Goal: Navigation & Orientation: Find specific page/section

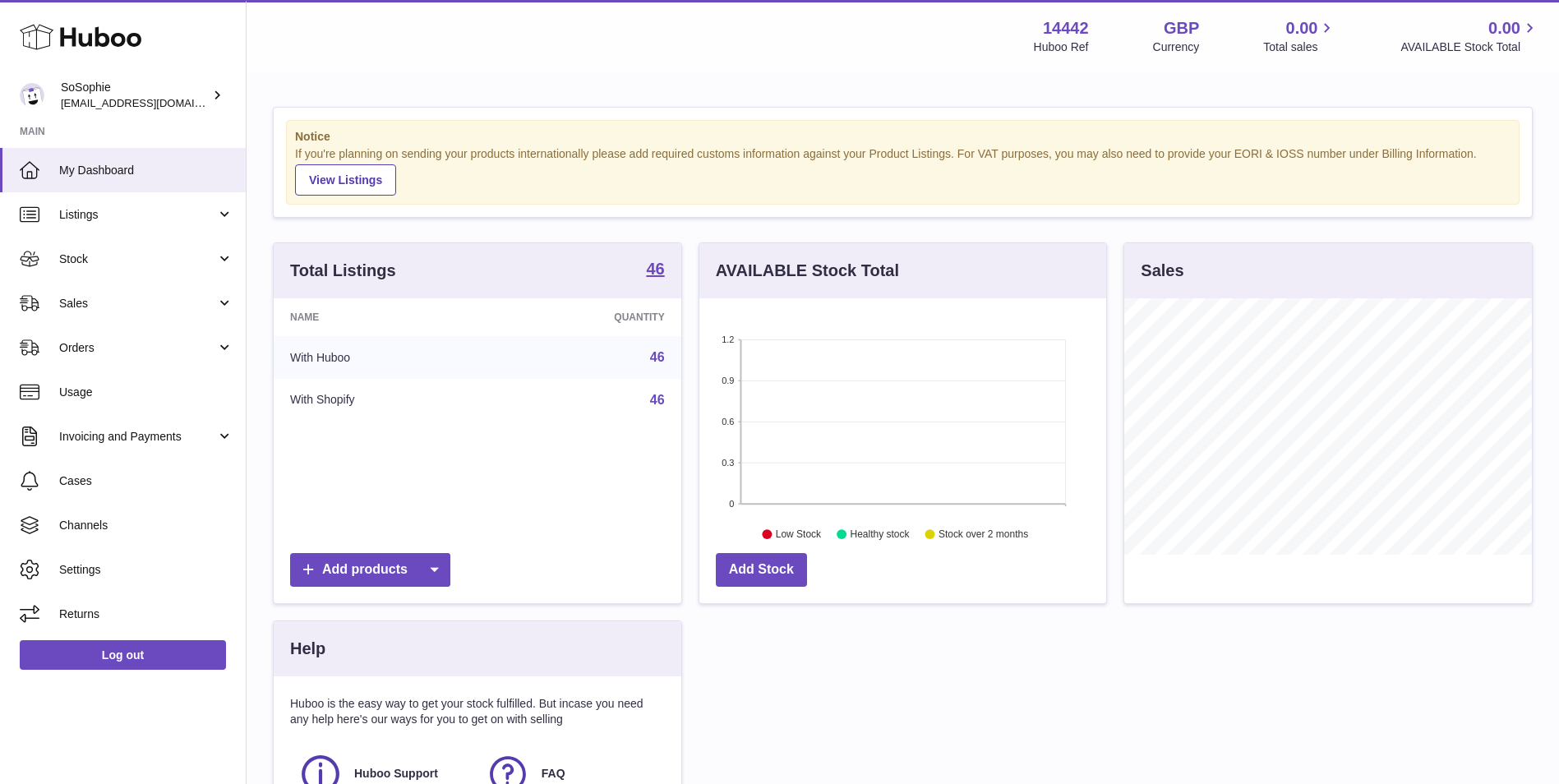
scroll to position [256, 407]
click at [145, 215] on span "Listings" at bounding box center [137, 214] width 157 height 15
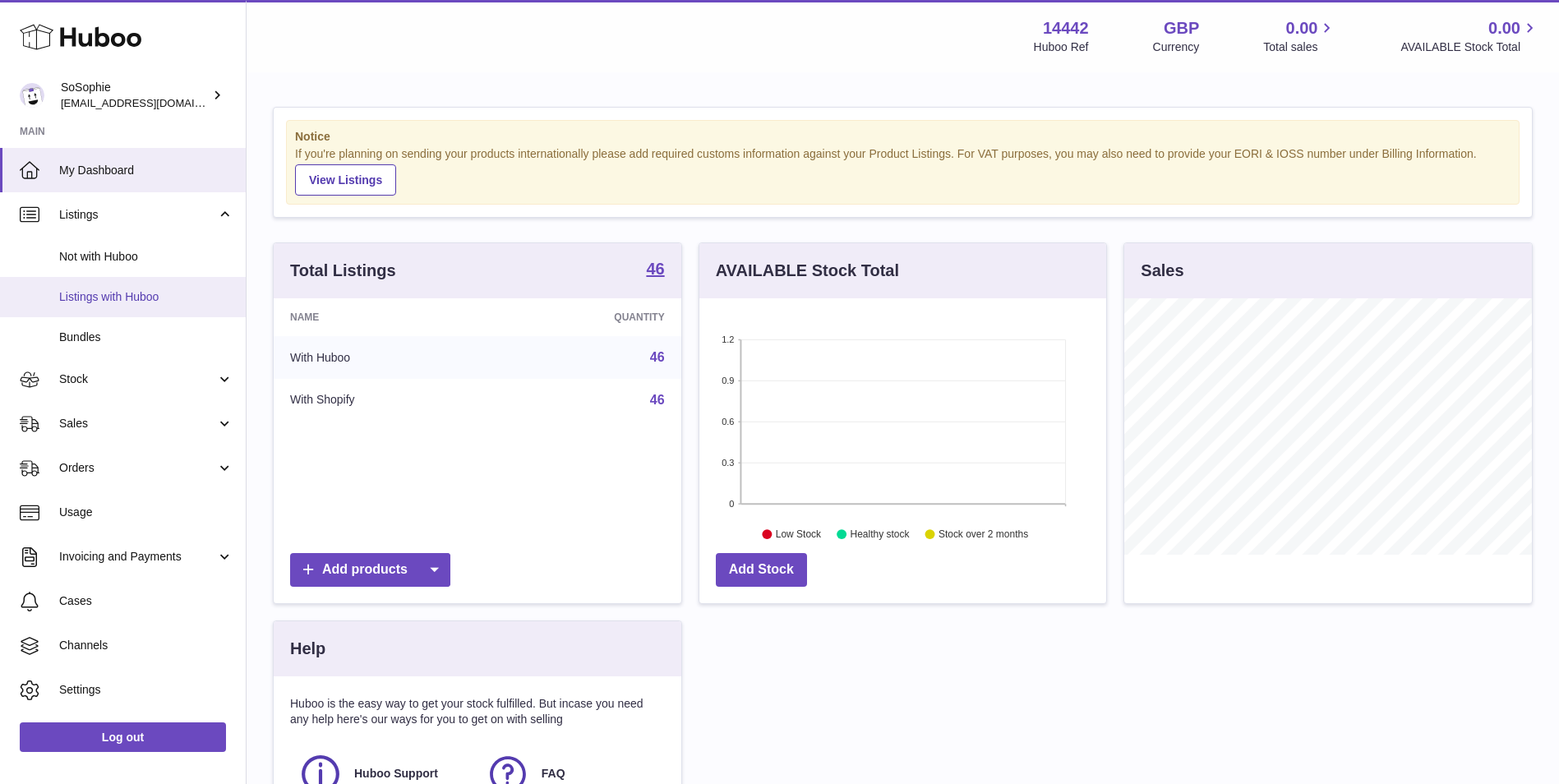
click at [136, 303] on span "Listings with Huboo" at bounding box center [146, 296] width 174 height 15
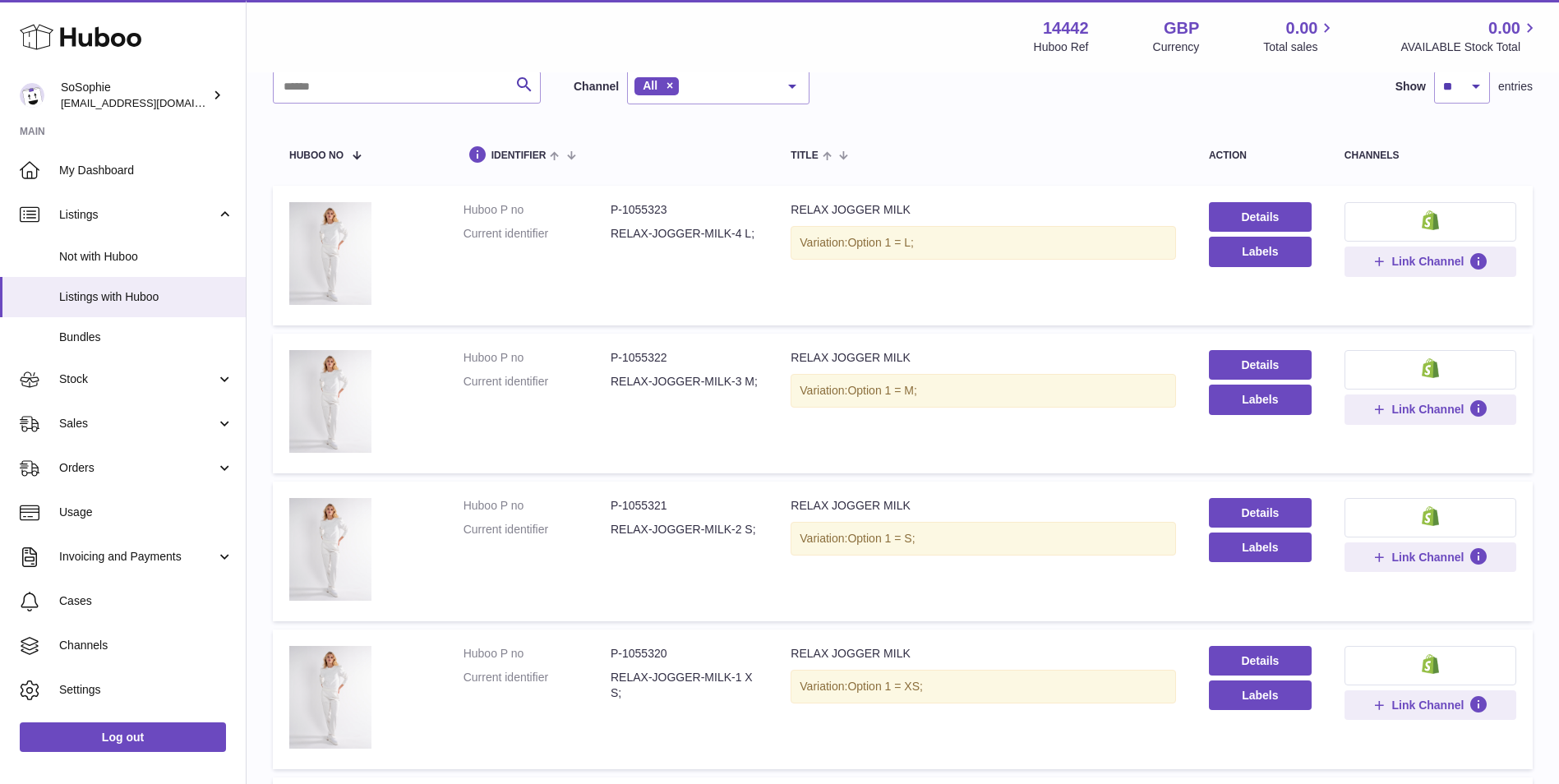
scroll to position [137, 0]
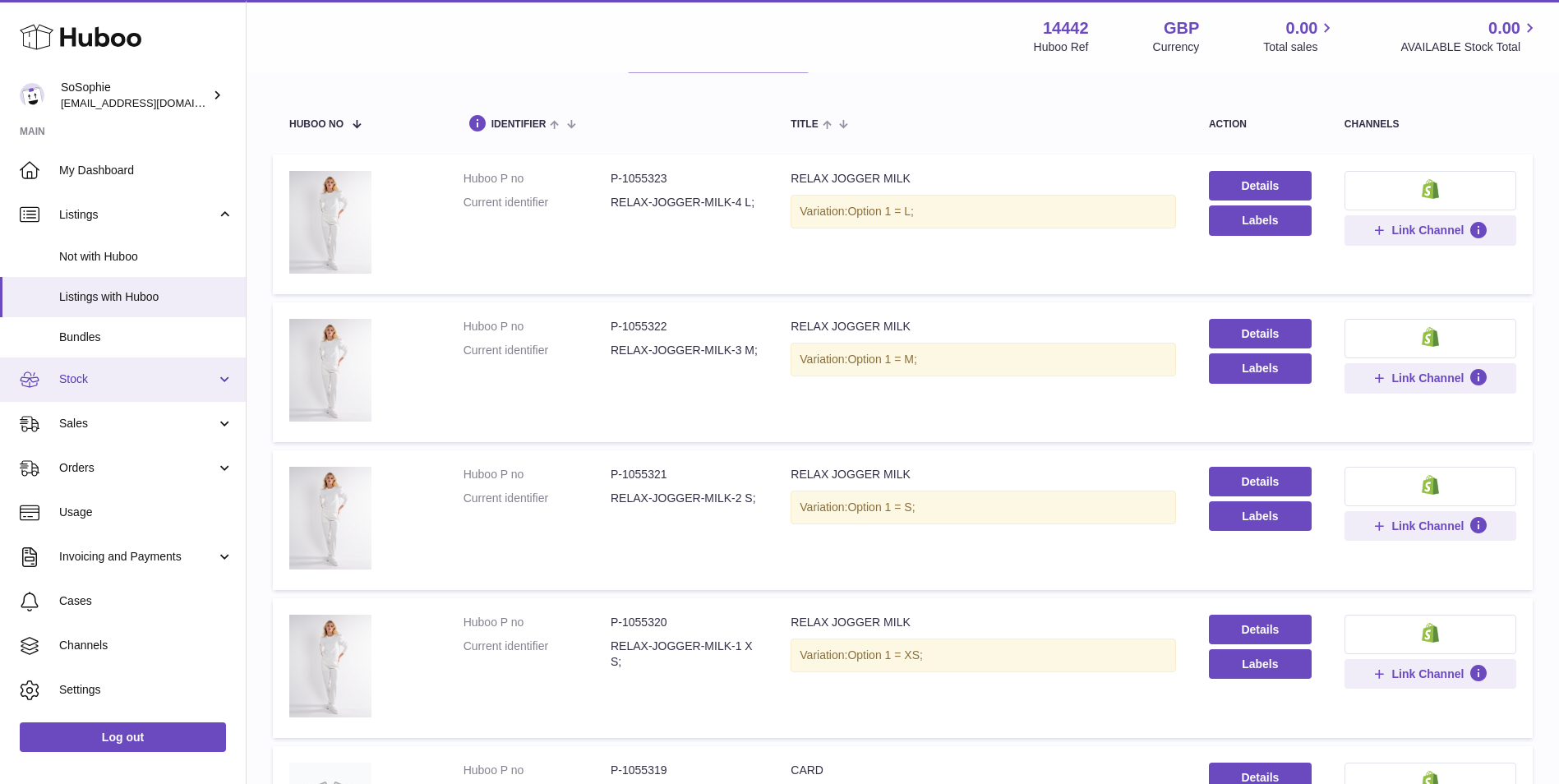
click at [137, 388] on link "Stock" at bounding box center [122, 379] width 246 height 44
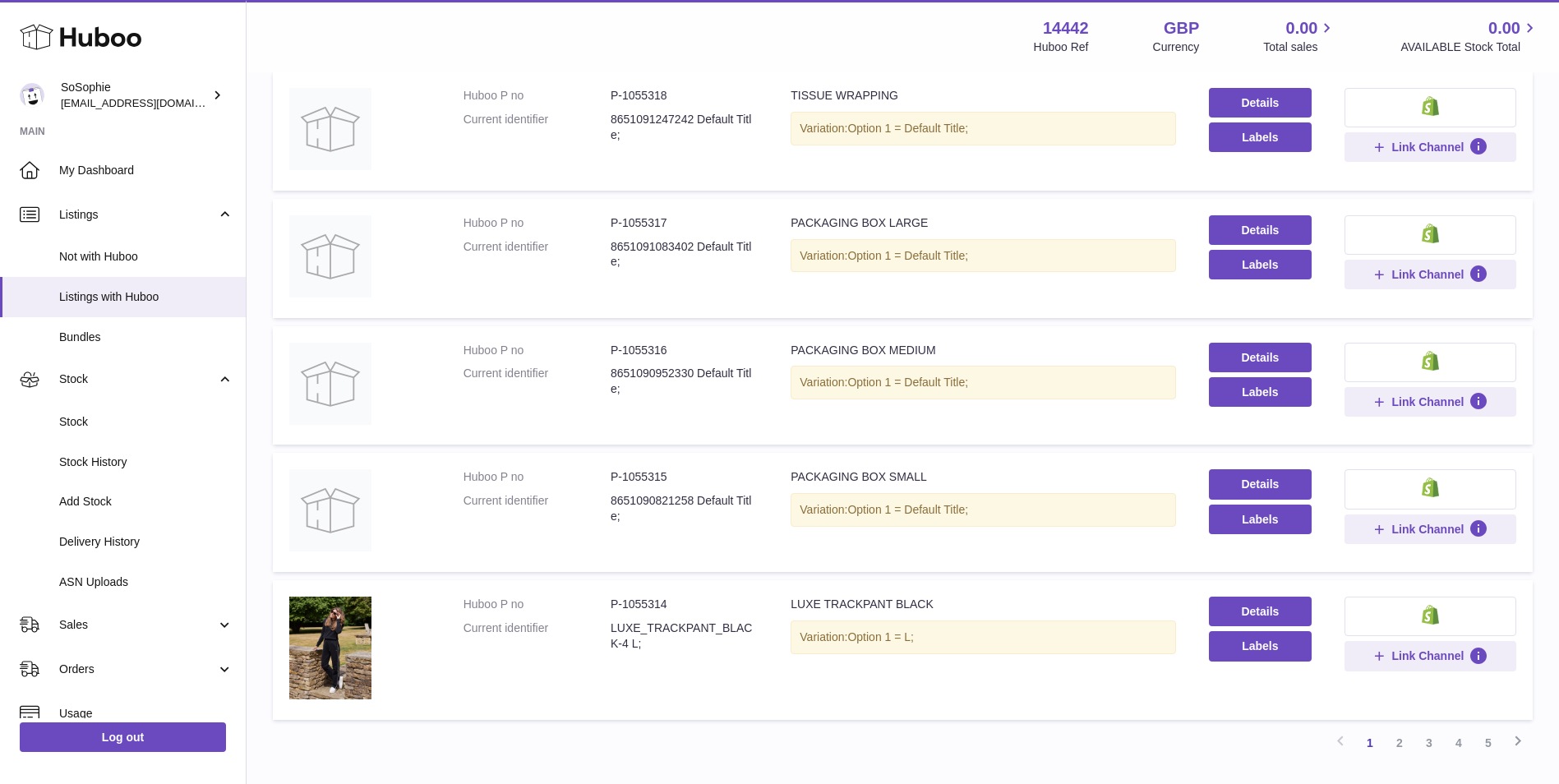
scroll to position [1055, 0]
